Goal: Task Accomplishment & Management: Use online tool/utility

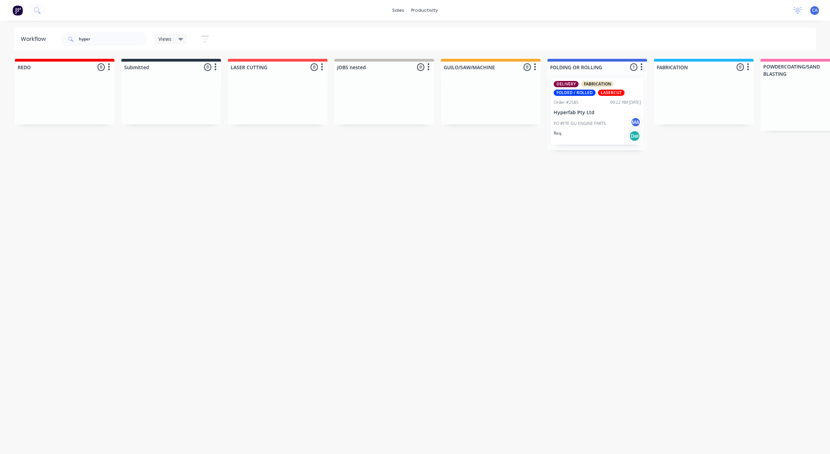
drag, startPoint x: 0, startPoint y: 0, endPoint x: 3, endPoint y: 23, distance: 23.1
click at [3, 23] on div "sales productivity sales Sales Orders Customers Price Level Manager productivit…" at bounding box center [415, 206] width 830 height 412
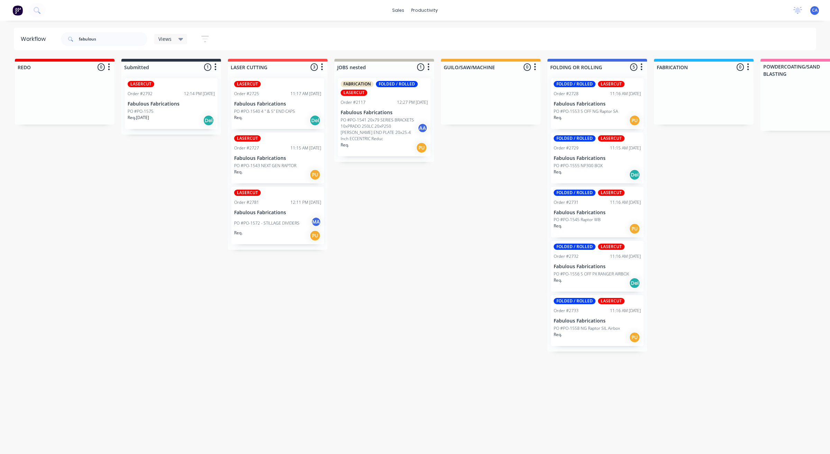
type input "fabulous"
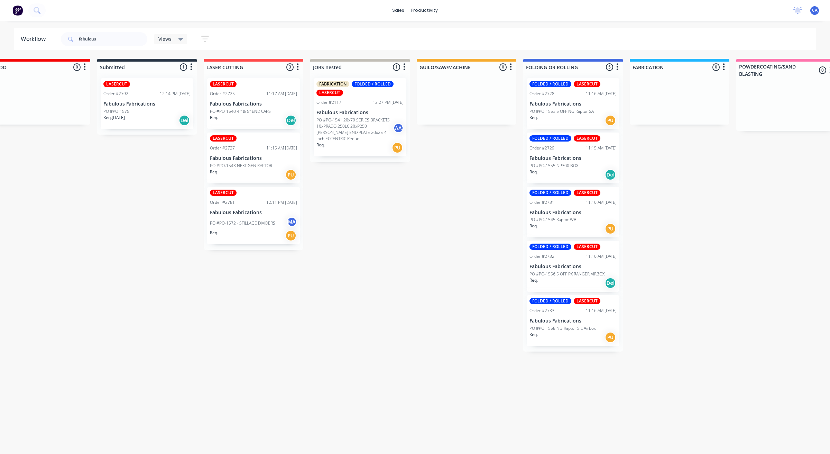
scroll to position [0, 143]
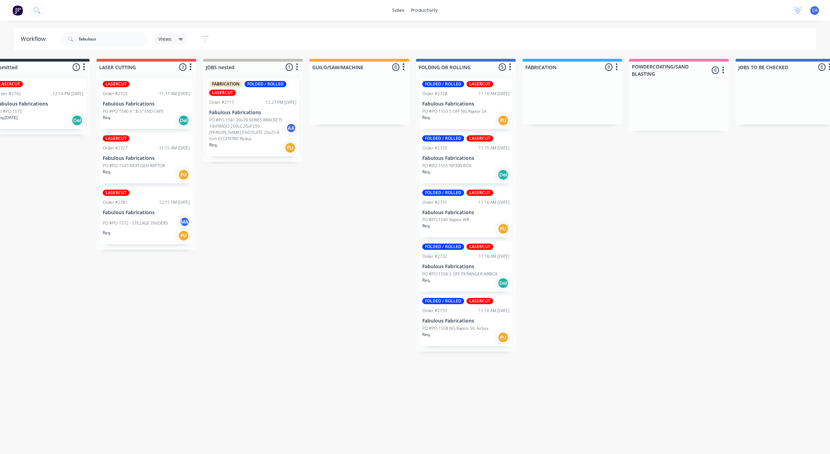
drag, startPoint x: 496, startPoint y: 213, endPoint x: 536, endPoint y: 209, distance: 40.7
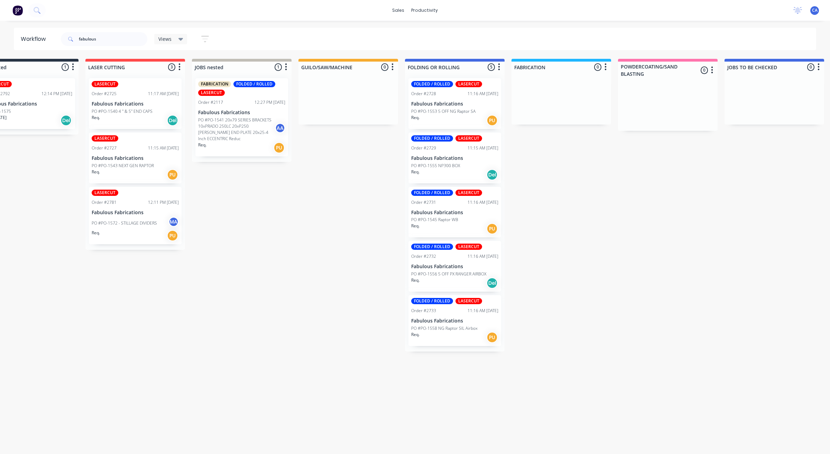
click at [452, 106] on p "Fabulous Fabrications" at bounding box center [454, 104] width 87 height 6
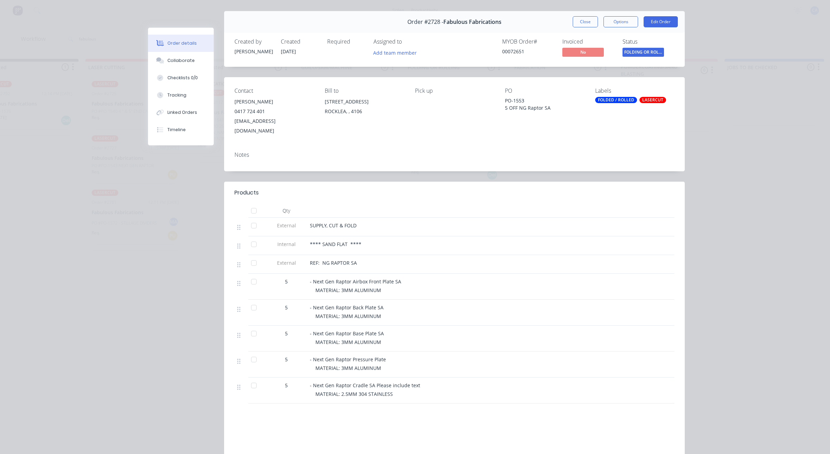
scroll to position [16, 0]
click at [585, 24] on button "Close" at bounding box center [585, 22] width 25 height 11
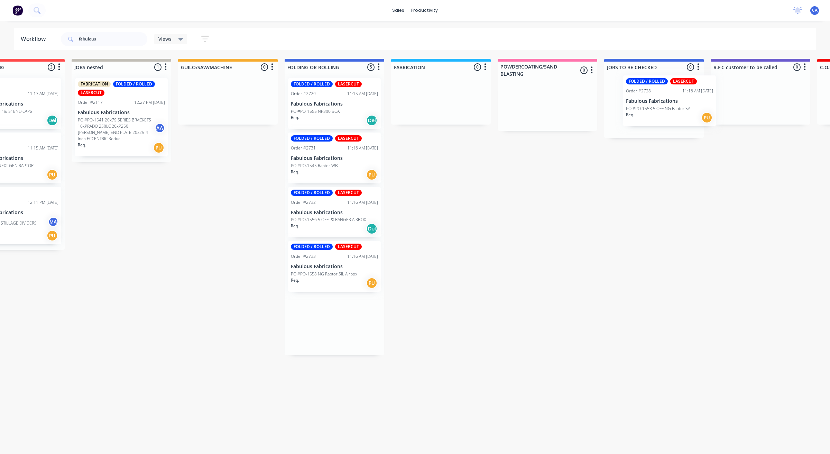
drag, startPoint x: 435, startPoint y: 101, endPoint x: 625, endPoint y: 99, distance: 189.9
click at [625, 99] on div "REDO 0 Sort By Created date Required date Order number Customer name Most recen…" at bounding box center [710, 207] width 1956 height 296
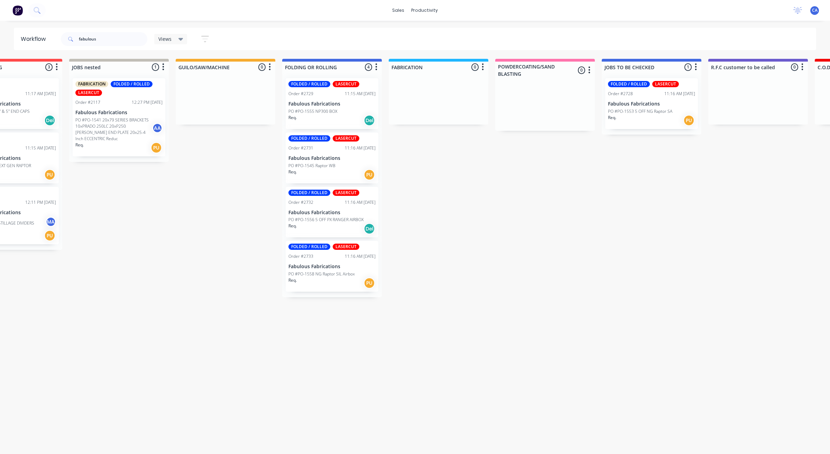
click at [328, 117] on div "Req. Del" at bounding box center [331, 120] width 87 height 12
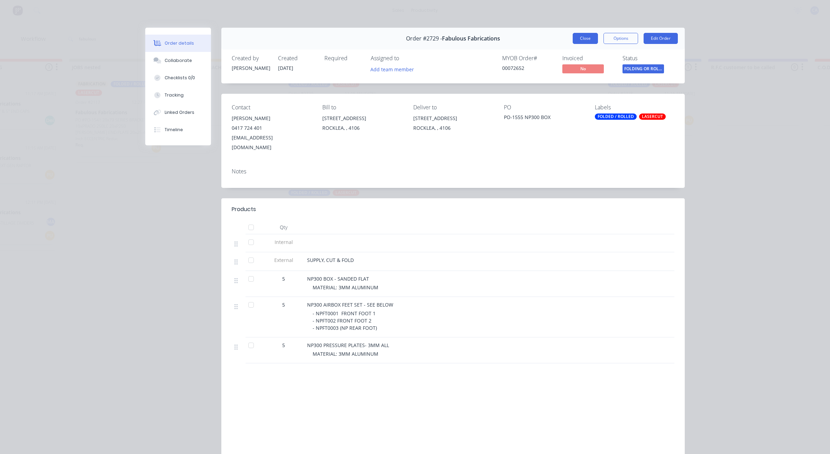
click at [576, 37] on button "Close" at bounding box center [585, 38] width 25 height 11
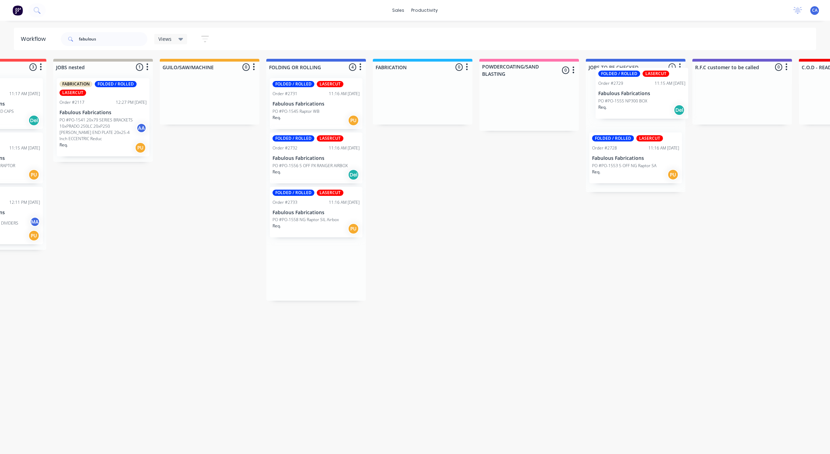
scroll to position [0, 285]
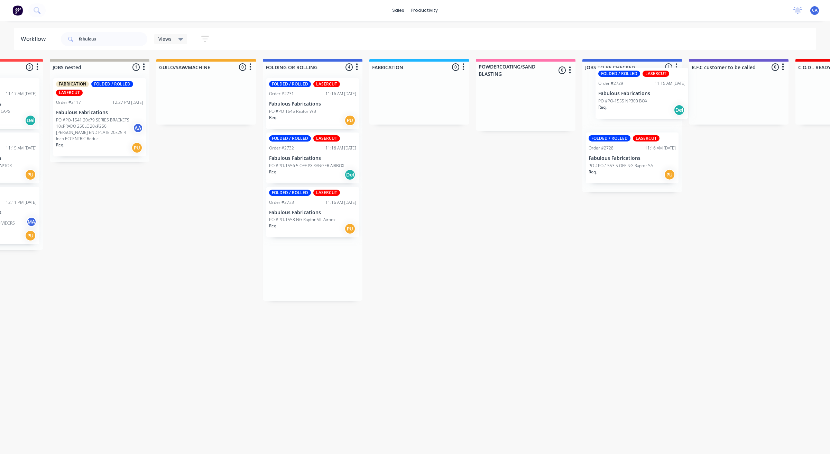
drag, startPoint x: 312, startPoint y: 112, endPoint x: 606, endPoint y: 104, distance: 293.8
click at [606, 104] on div "REDO 0 Sort By Created date Required date Order number Customer name Most recen…" at bounding box center [688, 180] width 1956 height 242
click at [311, 119] on div "Req. PU" at bounding box center [311, 120] width 87 height 12
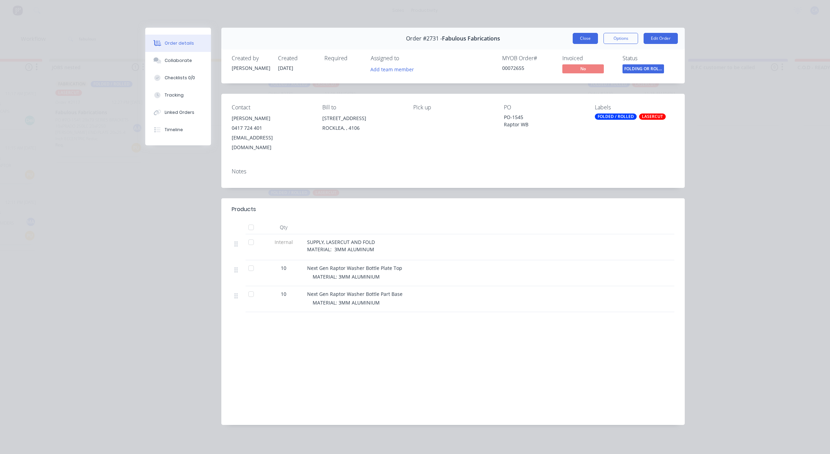
click at [593, 39] on button "Close" at bounding box center [585, 38] width 25 height 11
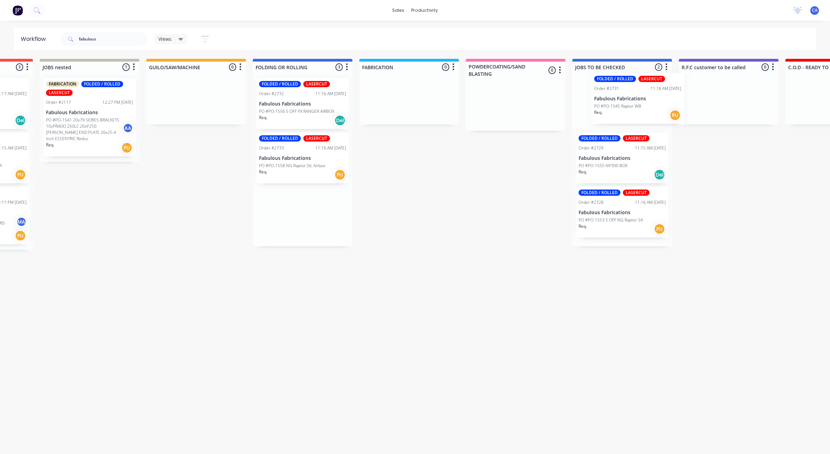
drag, startPoint x: 291, startPoint y: 113, endPoint x: 595, endPoint y: 100, distance: 304.7
click at [626, 106] on div "REDO 0 Sort By Created date Required date Order number Customer name Most recen…" at bounding box center [678, 178] width 1956 height 238
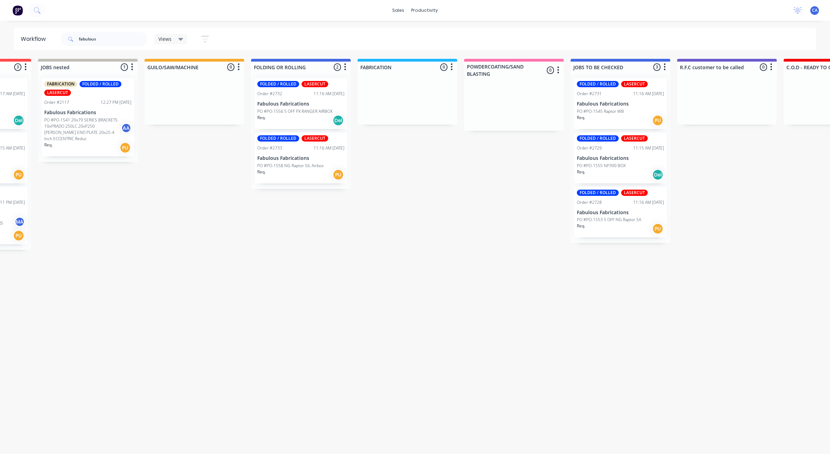
click at [313, 113] on p "PO #PO-1556 5 OFF PX RANGER AIRBOX" at bounding box center [294, 111] width 75 height 6
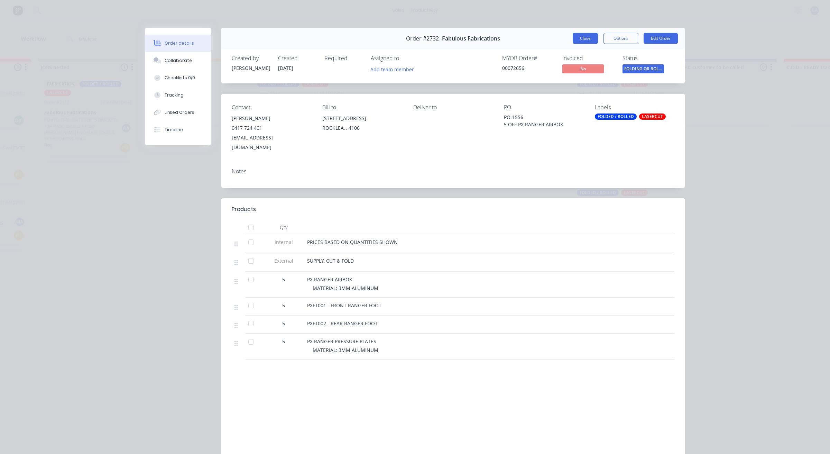
click at [594, 40] on button "Close" at bounding box center [585, 38] width 25 height 11
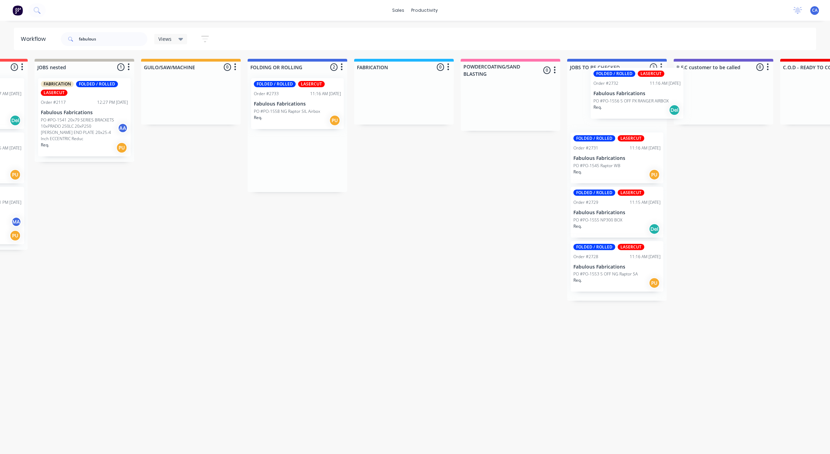
scroll to position [0, 302]
drag, startPoint x: 433, startPoint y: 94, endPoint x: 617, endPoint y: 98, distance: 184.1
click at [617, 99] on div "REDO 0 Sort By Created date Required date Order number Customer name Most recen…" at bounding box center [671, 180] width 1956 height 242
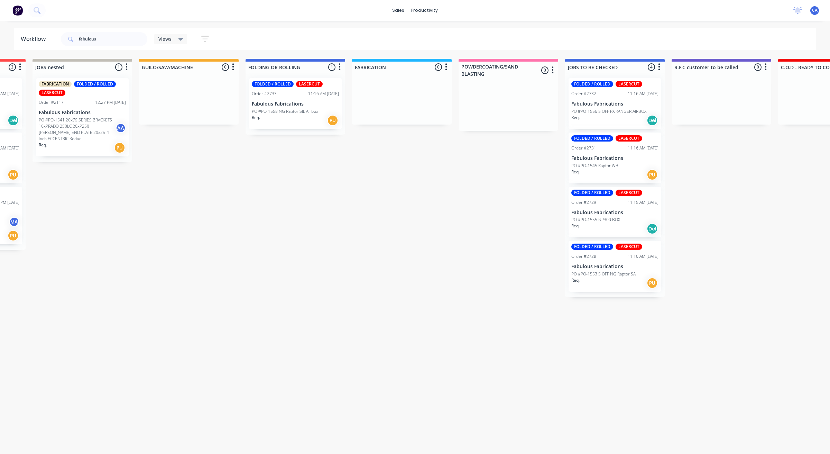
click at [326, 127] on div "FOLDED / ROLLED LASERCUT Order #2733 11:16 AM [DATE] Fabulous Fabrications PO #…" at bounding box center [296, 104] width 100 height 62
click at [321, 122] on div "Req. PU" at bounding box center [295, 120] width 87 height 12
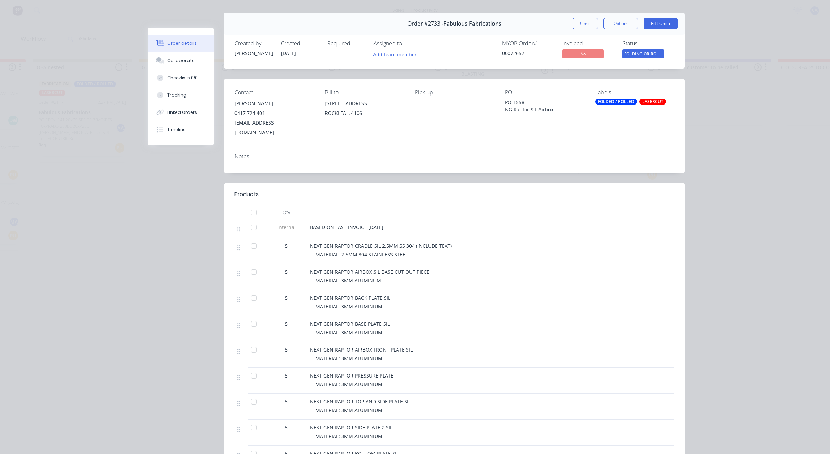
scroll to position [0, 0]
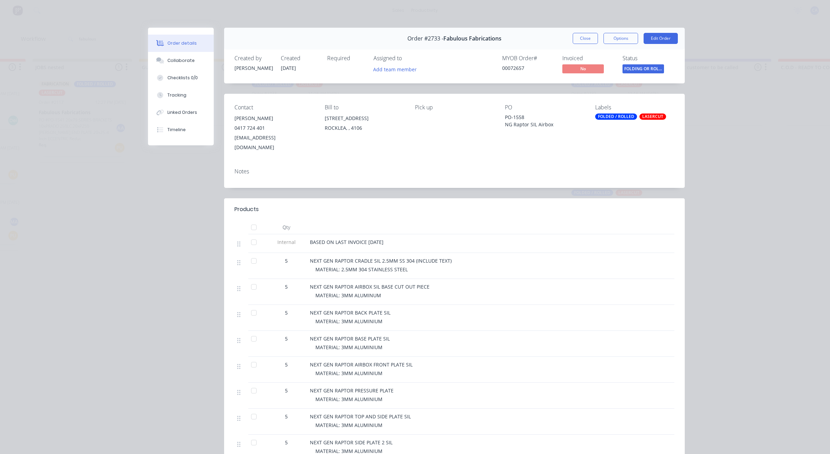
drag, startPoint x: 581, startPoint y: 37, endPoint x: 571, endPoint y: 58, distance: 23.2
click at [581, 37] on button "Close" at bounding box center [585, 38] width 25 height 11
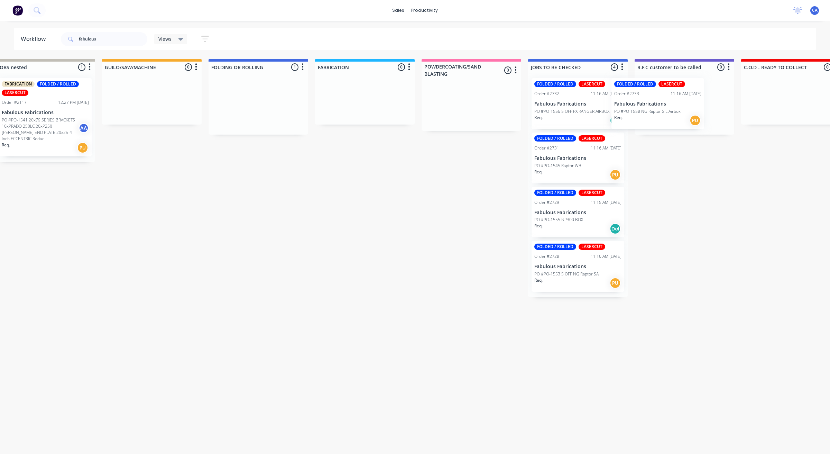
scroll to position [0, 344]
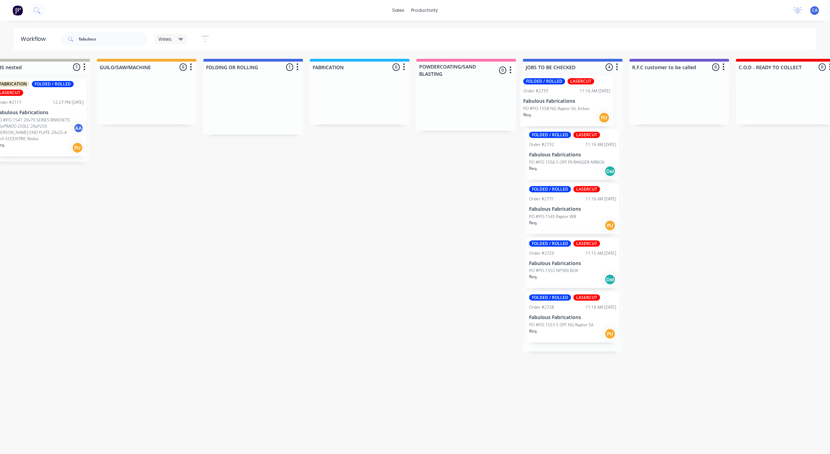
drag, startPoint x: 453, startPoint y: 111, endPoint x: 577, endPoint y: 115, distance: 123.6
click at [567, 111] on div "REDO 0 Sort By Created date Required date Order number Customer name Most recen…" at bounding box center [629, 205] width 1956 height 293
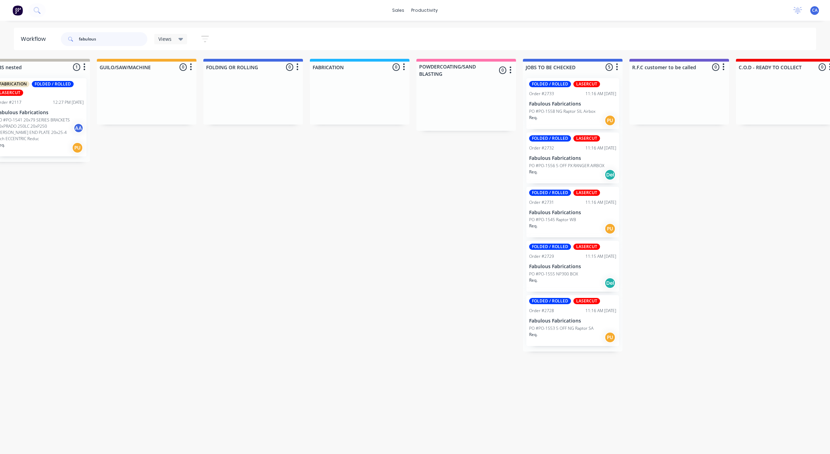
drag, startPoint x: 99, startPoint y: 35, endPoint x: 51, endPoint y: 17, distance: 51.7
click at [23, 39] on header "Workflow fabulous Views Save new view None (Default) edit Show/Hide statuses Sh…" at bounding box center [415, 39] width 803 height 22
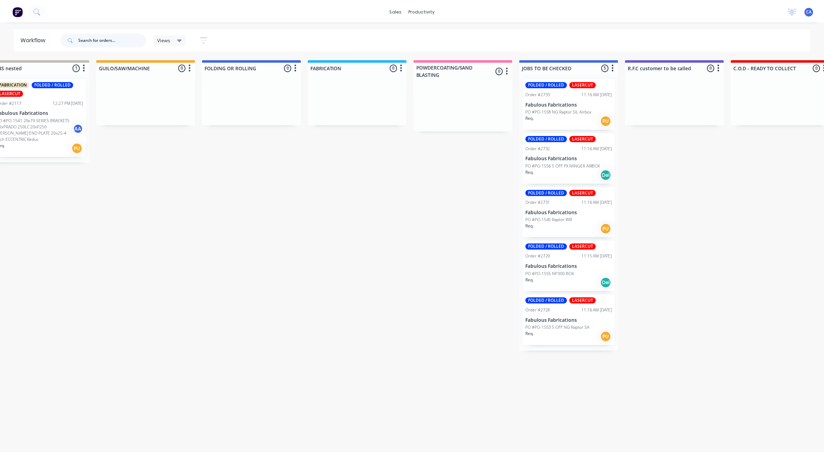
scroll to position [0, 0]
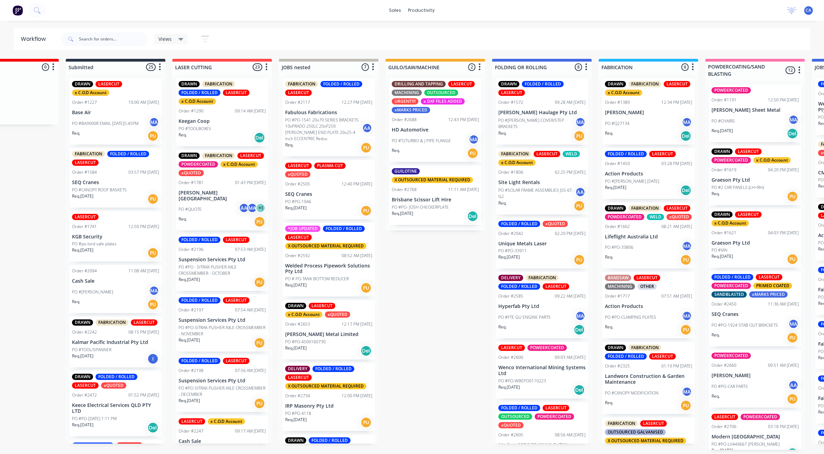
drag, startPoint x: 464, startPoint y: 277, endPoint x: 484, endPoint y: 268, distance: 21.8
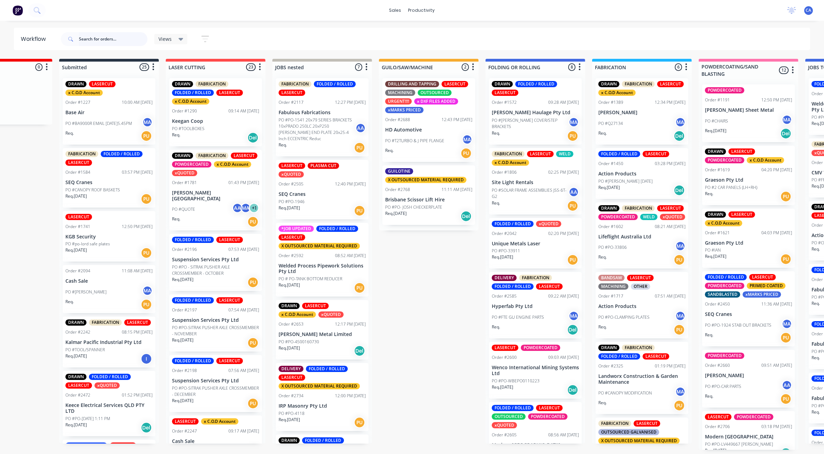
click at [125, 38] on input "text" at bounding box center [113, 39] width 68 height 14
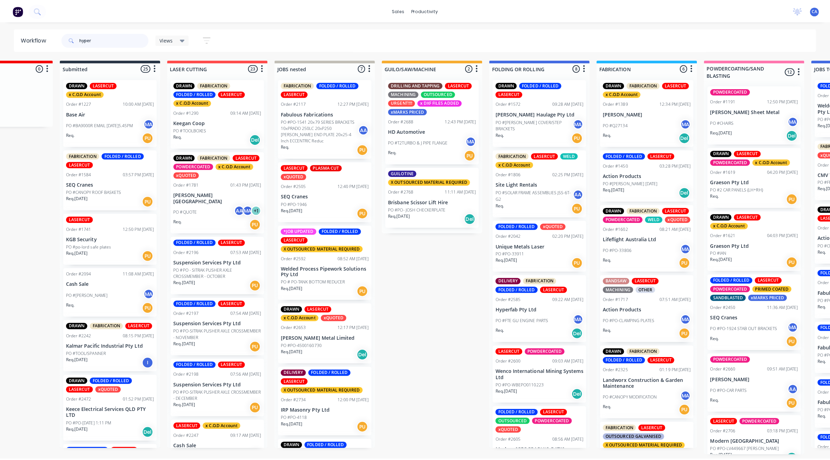
scroll to position [0, 0]
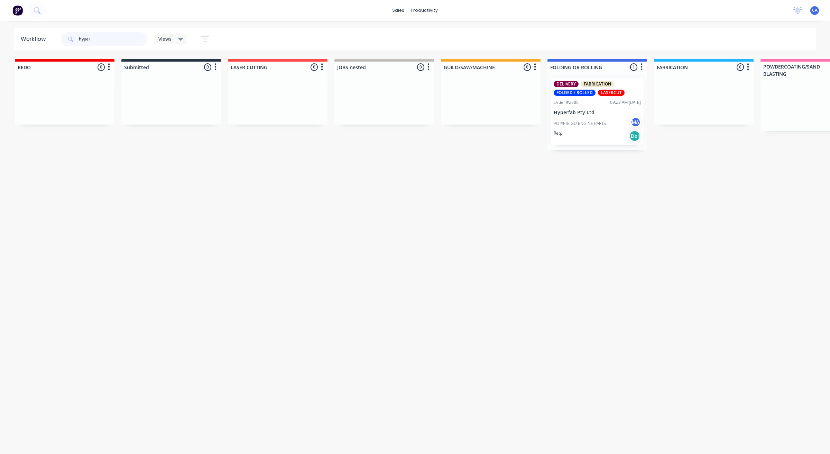
type input "hyper"
click at [590, 117] on div "PO #FTE GU ENGINE PARTS MA" at bounding box center [597, 123] width 87 height 13
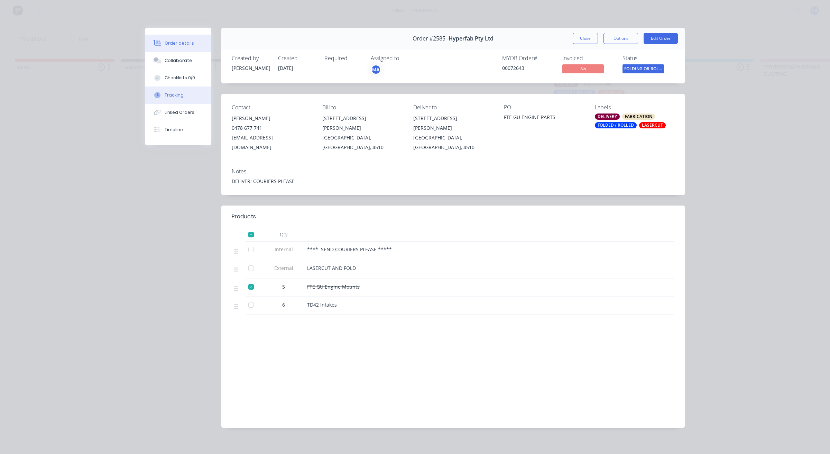
click at [191, 98] on button "Tracking" at bounding box center [178, 94] width 66 height 17
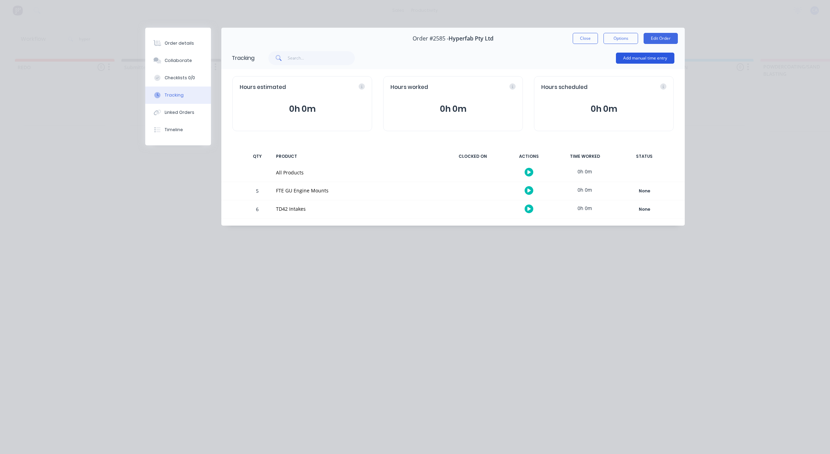
click at [622, 58] on button "Add manual time entry" at bounding box center [645, 58] width 58 height 11
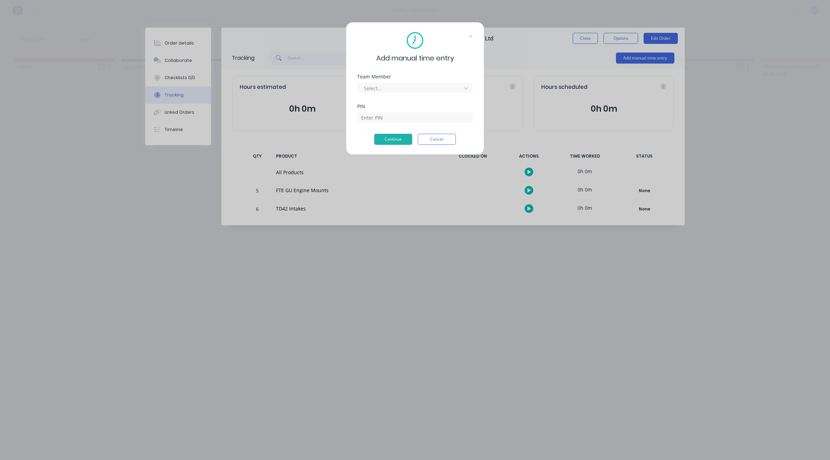
drag, startPoint x: 445, startPoint y: 82, endPoint x: 436, endPoint y: 88, distance: 10.7
click at [445, 82] on div "Select..." at bounding box center [415, 87] width 116 height 12
click at [436, 88] on div at bounding box center [410, 88] width 95 height 9
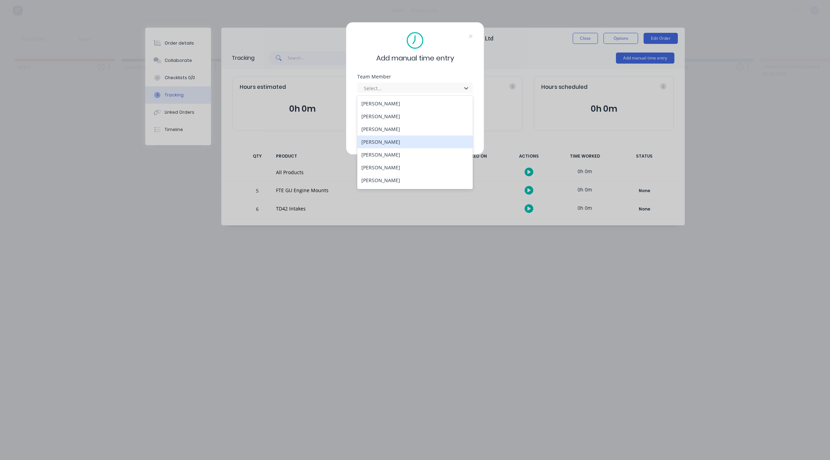
click at [388, 147] on div "[PERSON_NAME]" at bounding box center [415, 142] width 116 height 13
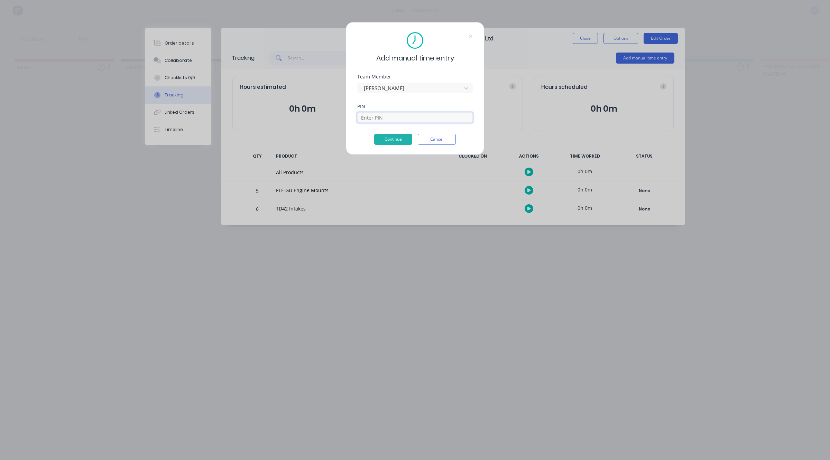
drag, startPoint x: 398, startPoint y: 116, endPoint x: 401, endPoint y: 121, distance: 5.9
click at [398, 116] on input at bounding box center [415, 117] width 116 height 10
type input "0000"
click at [398, 140] on button "Continue" at bounding box center [393, 139] width 38 height 11
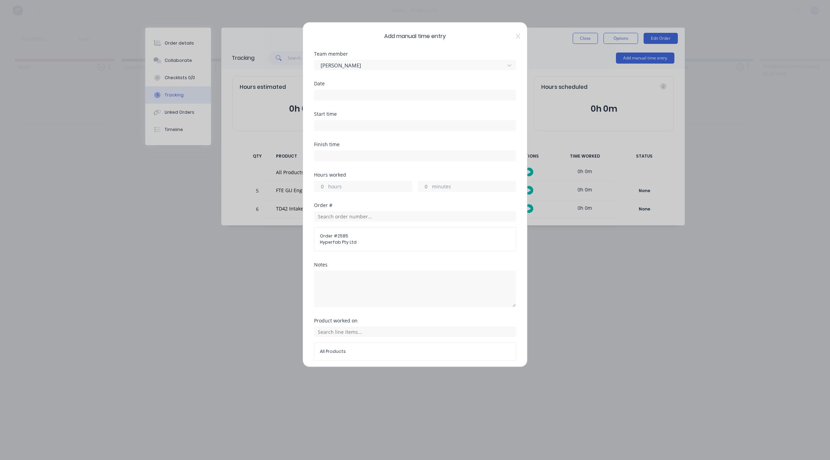
click at [350, 99] on input at bounding box center [414, 95] width 201 height 10
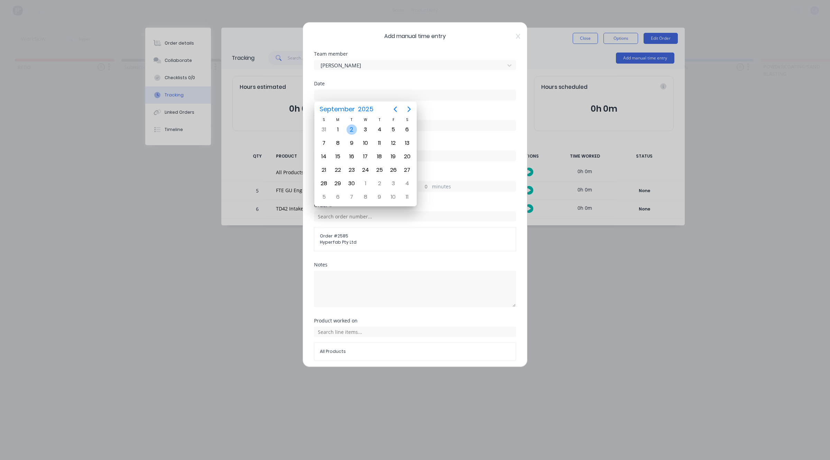
click at [355, 125] on div "2" at bounding box center [352, 129] width 14 height 13
type input "[DATE]"
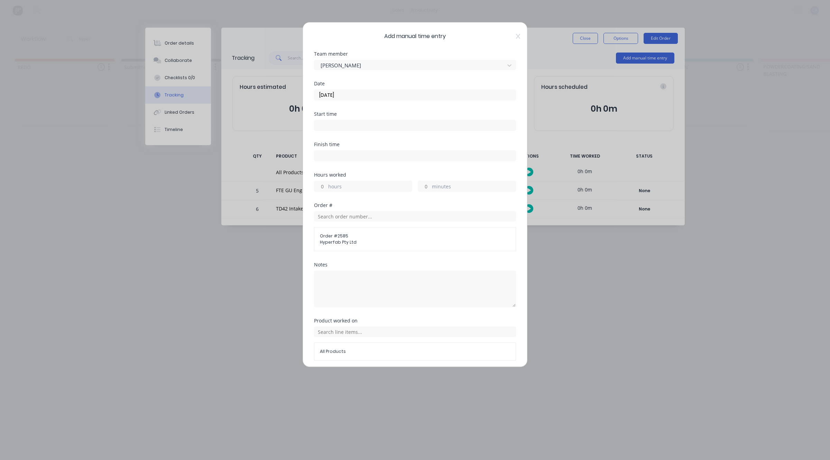
click at [425, 187] on input "minutes" at bounding box center [424, 186] width 12 height 10
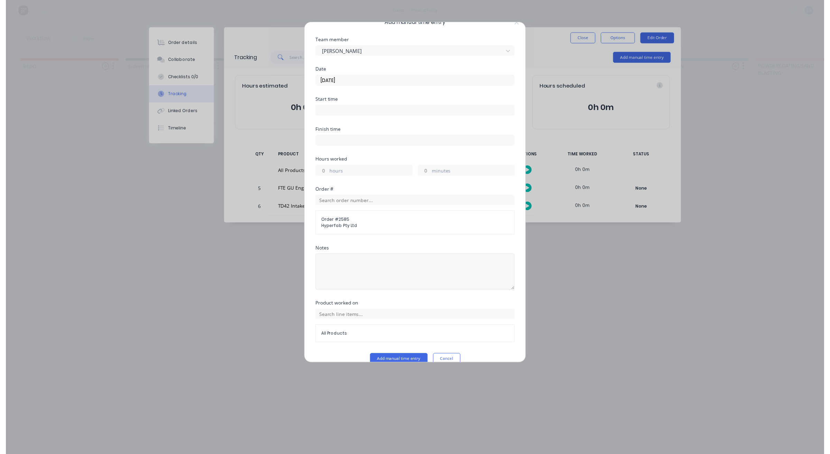
scroll to position [27, 0]
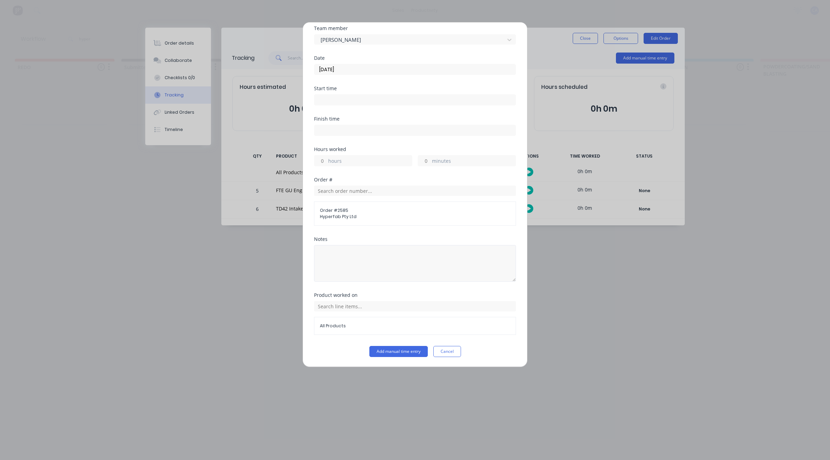
type input "30"
click at [402, 348] on button "Add manual time entry" at bounding box center [398, 351] width 58 height 11
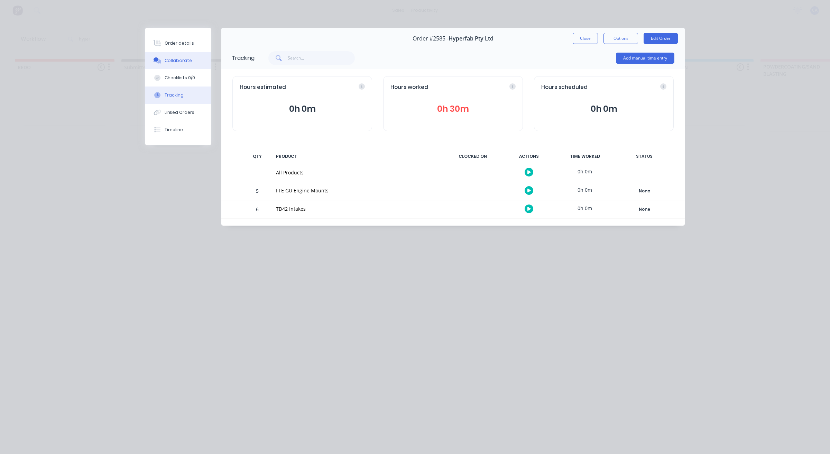
click at [186, 59] on div "Collaborate" at bounding box center [178, 60] width 27 height 6
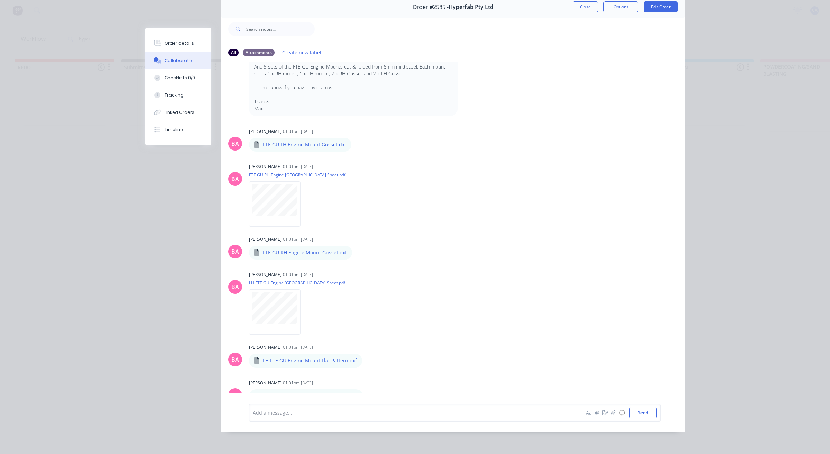
scroll to position [257, 0]
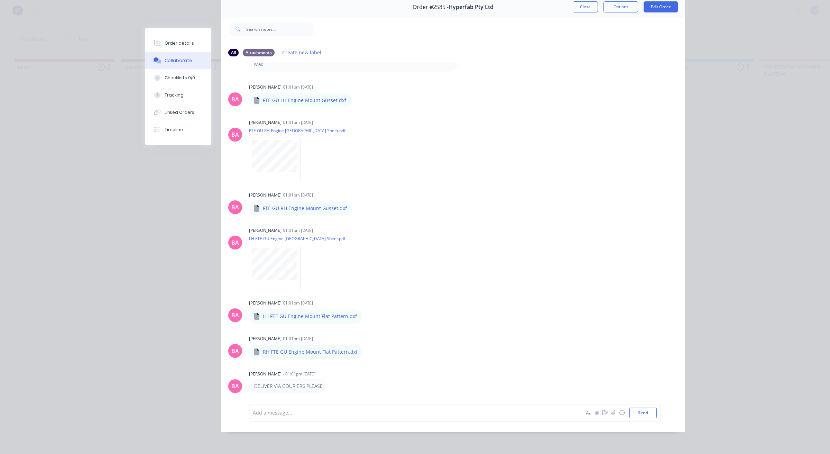
click at [357, 404] on div "Add a message... Aa @ ☺ Send" at bounding box center [455, 413] width 412 height 18
click at [336, 411] on div at bounding box center [404, 412] width 303 height 7
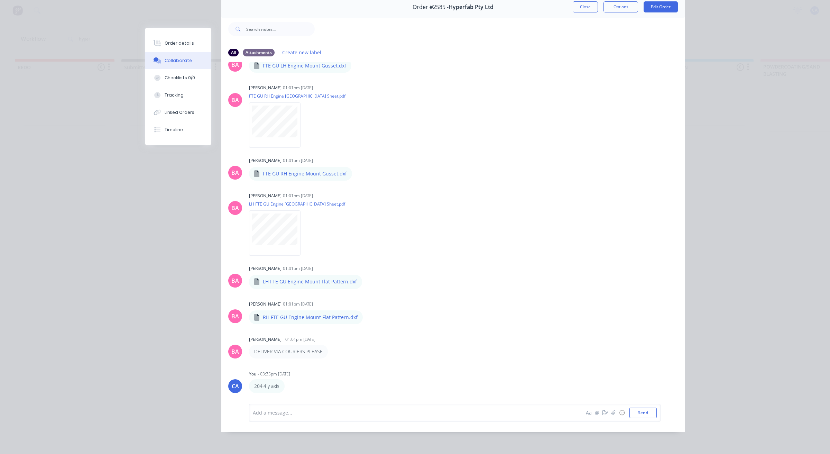
scroll to position [326, 0]
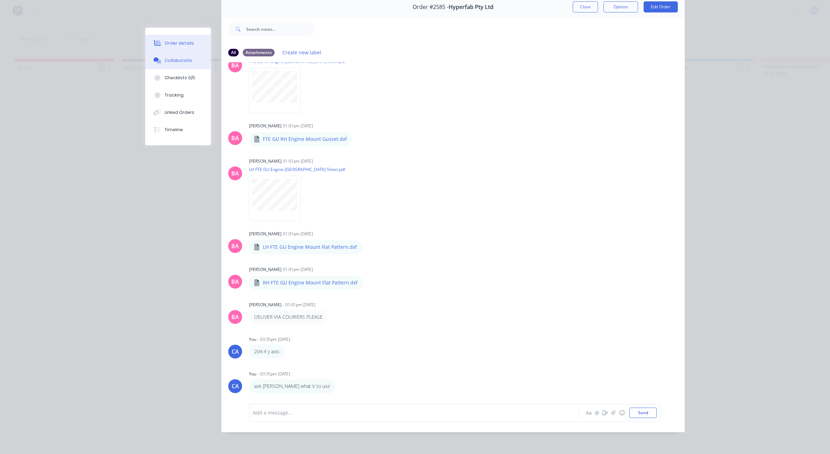
click at [176, 44] on div "Order details" at bounding box center [179, 43] width 29 height 6
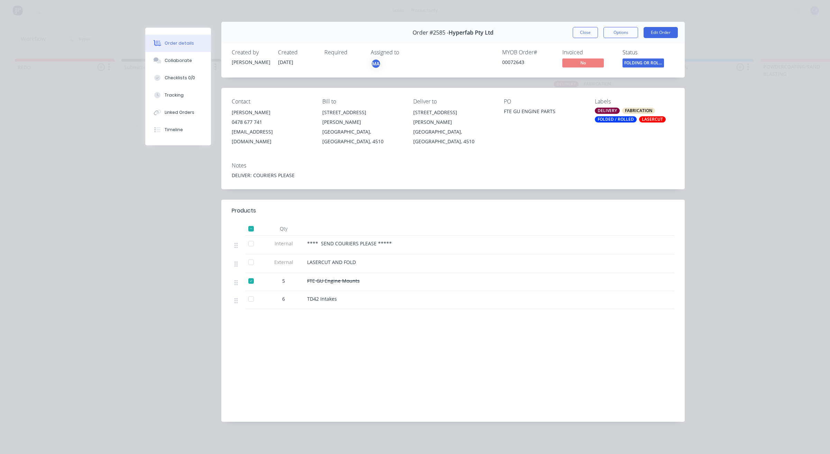
scroll to position [0, 0]
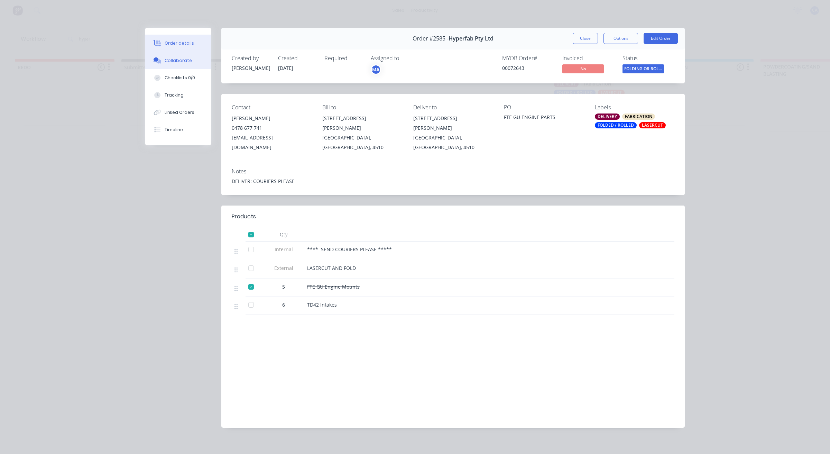
click at [183, 61] on div "Collaborate" at bounding box center [178, 60] width 27 height 6
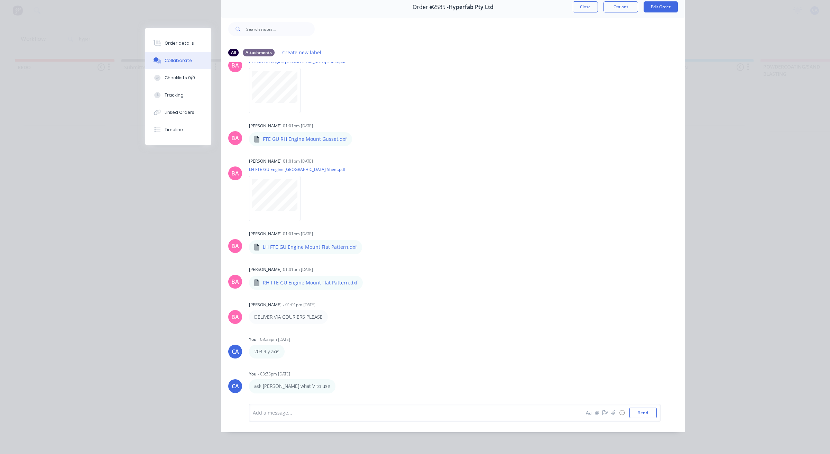
scroll to position [240, 0]
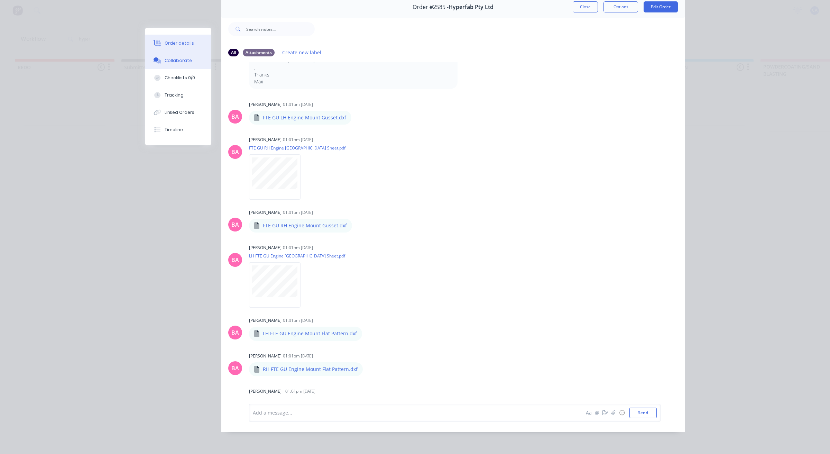
click at [175, 46] on div "Order details" at bounding box center [179, 43] width 29 height 6
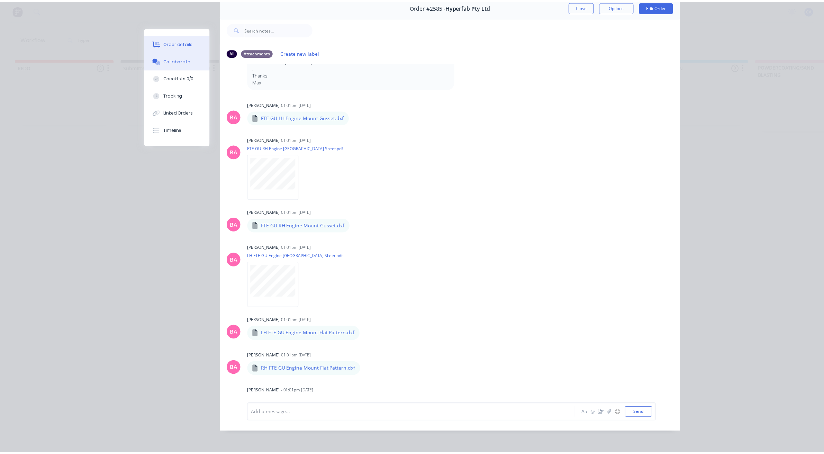
scroll to position [0, 0]
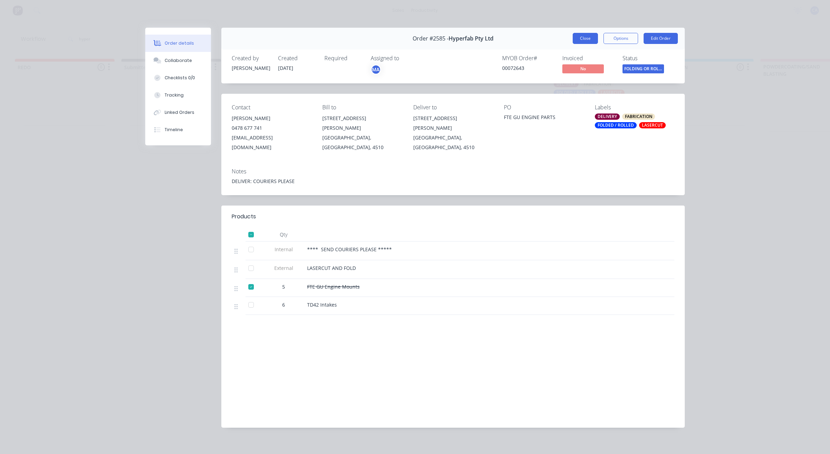
click at [592, 38] on button "Close" at bounding box center [585, 38] width 25 height 11
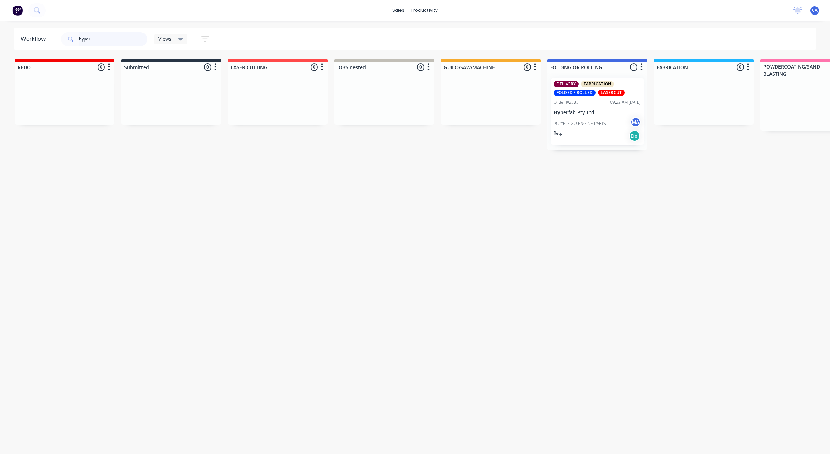
click at [0, 29] on div "Workflow hyper Views Save new view None (Default) edit Show/Hide statuses Show …" at bounding box center [415, 39] width 830 height 22
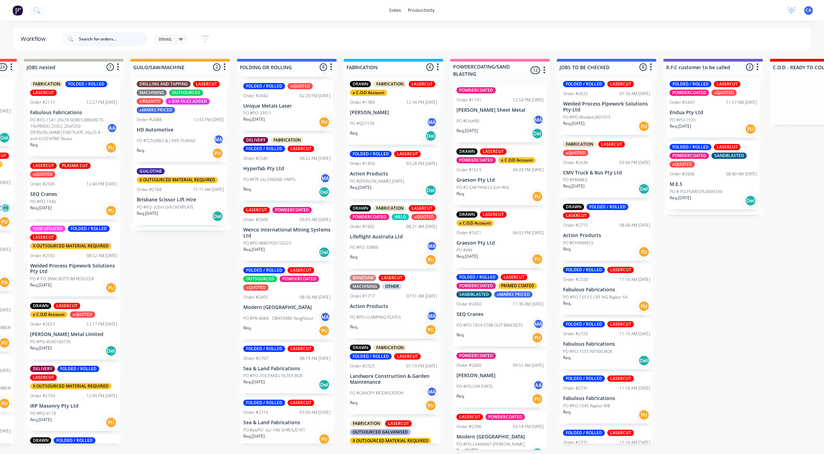
scroll to position [140, 0]
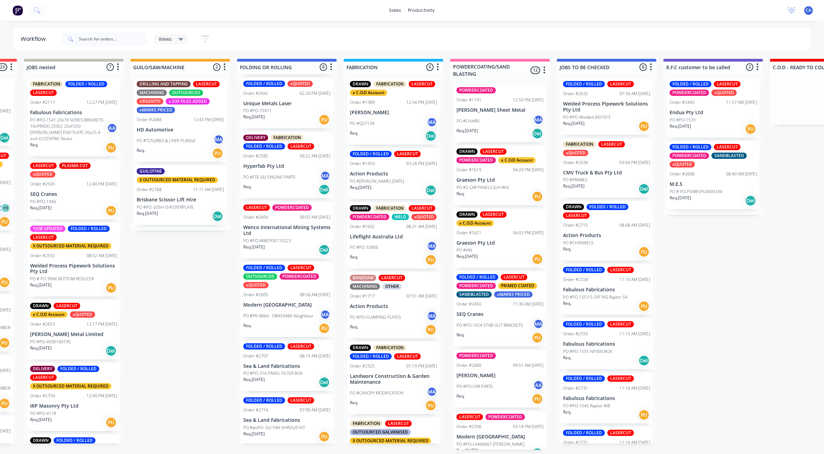
click at [293, 313] on p "PO #P0-4664 - OB450486 Neighbour" at bounding box center [278, 316] width 70 height 6
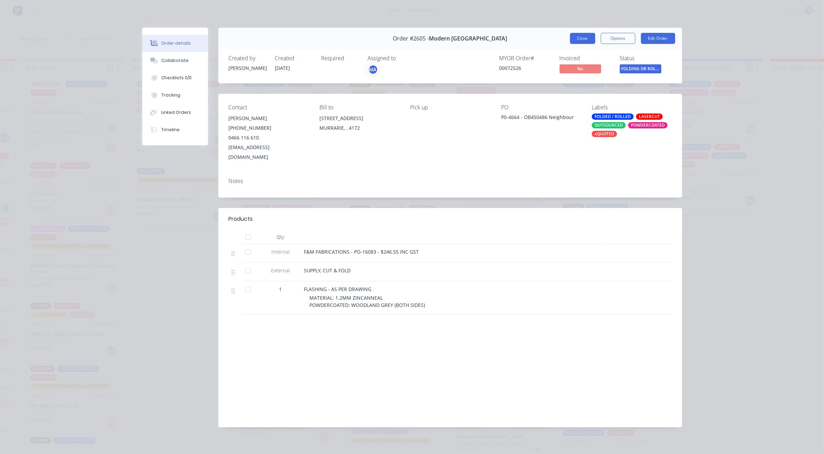
click at [587, 40] on button "Close" at bounding box center [582, 38] width 25 height 11
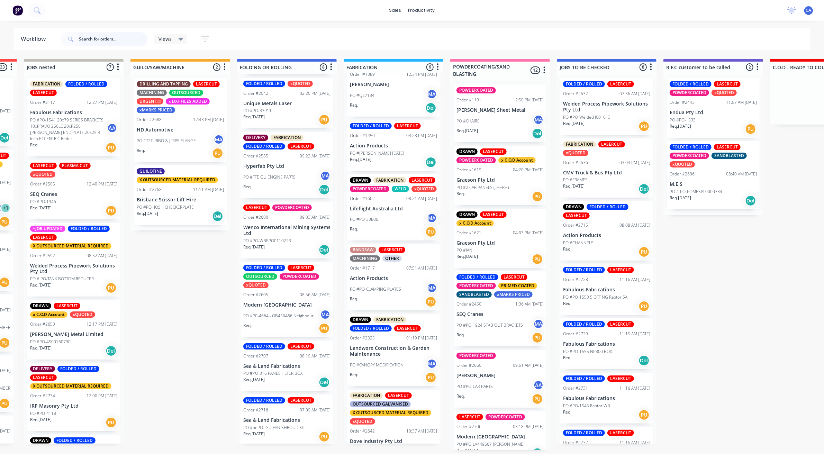
scroll to position [58, 0]
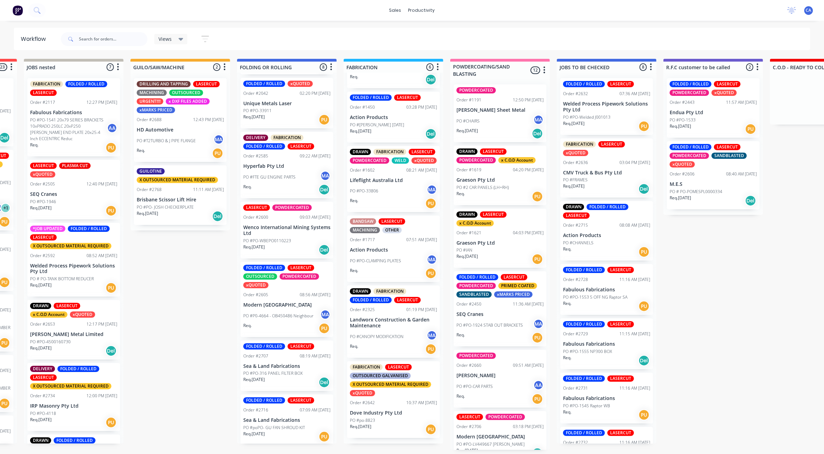
click at [396, 403] on div "FABRICATION LASERCUT OUTSOURCED GALVANISED X OUTSOURCED MATERIAL REQUIRED xQUOT…" at bounding box center [393, 399] width 93 height 77
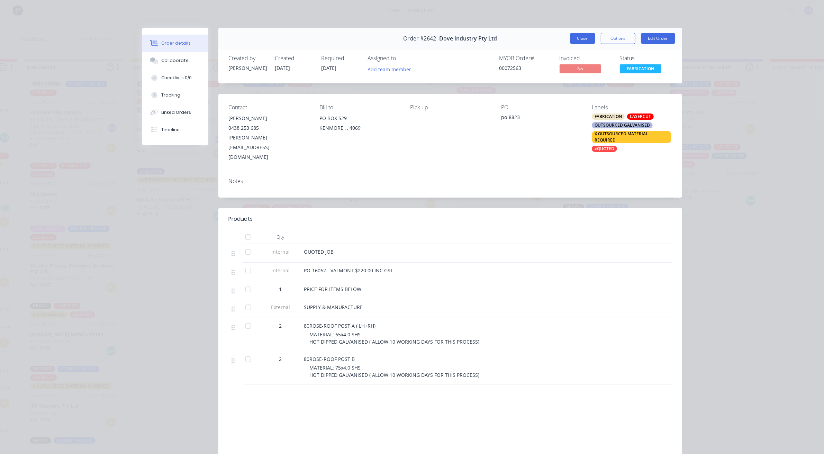
click at [582, 40] on button "Close" at bounding box center [582, 38] width 25 height 11
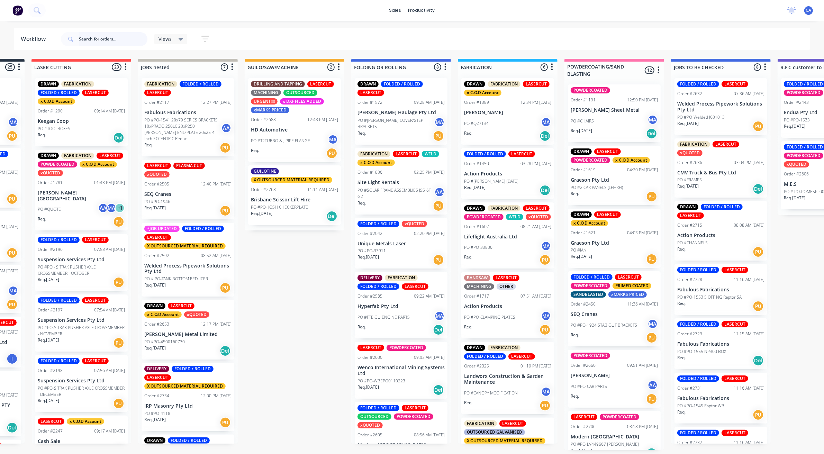
scroll to position [0, 194]
